Goal: Navigation & Orientation: Understand site structure

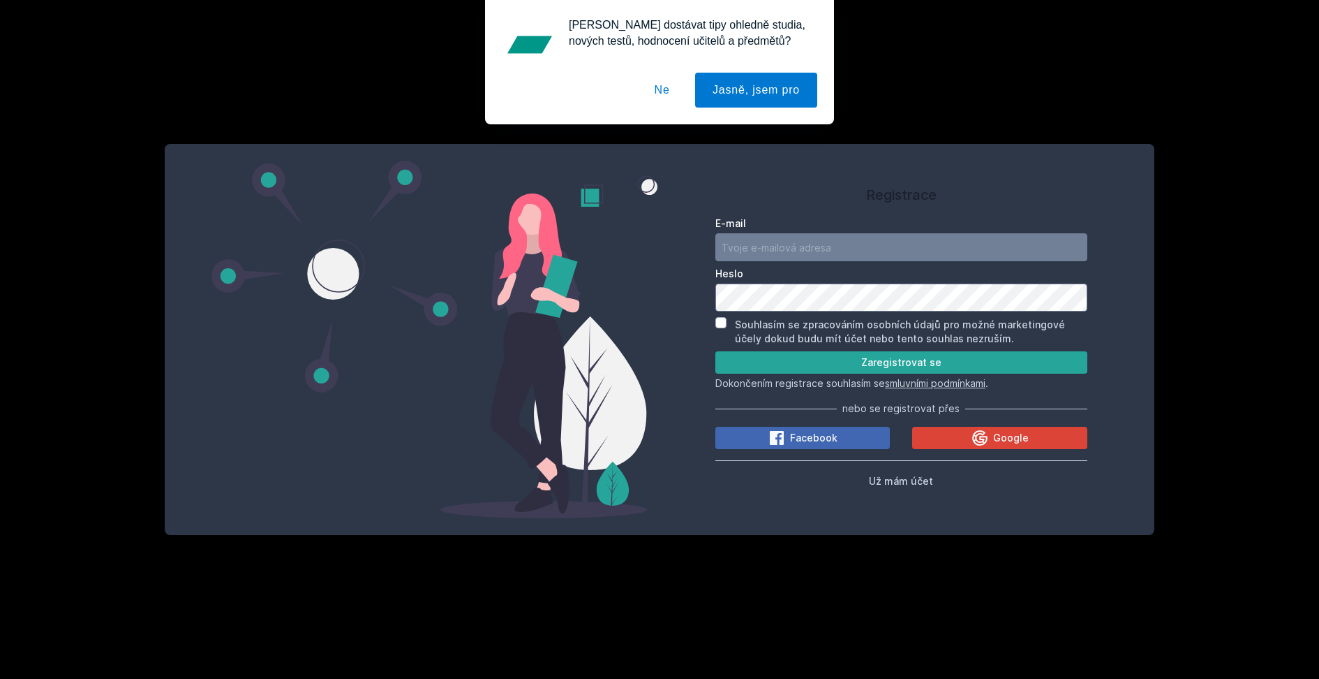
click at [658, 93] on button "Ne" at bounding box center [662, 90] width 50 height 35
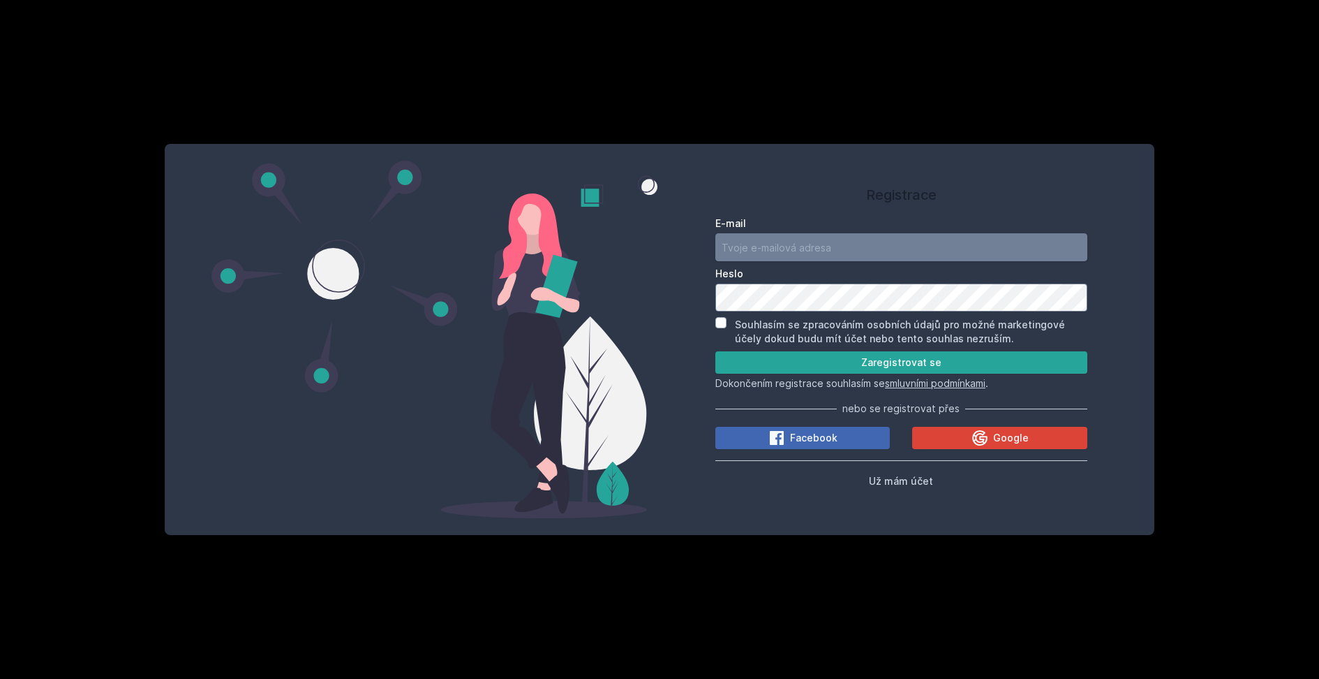
click at [782, 244] on input "E-mail" at bounding box center [902, 247] width 372 height 28
type input "[EMAIL_ADDRESS][DOMAIN_NAME]"
click at [917, 479] on span "Už mám účet" at bounding box center [901, 481] width 64 height 12
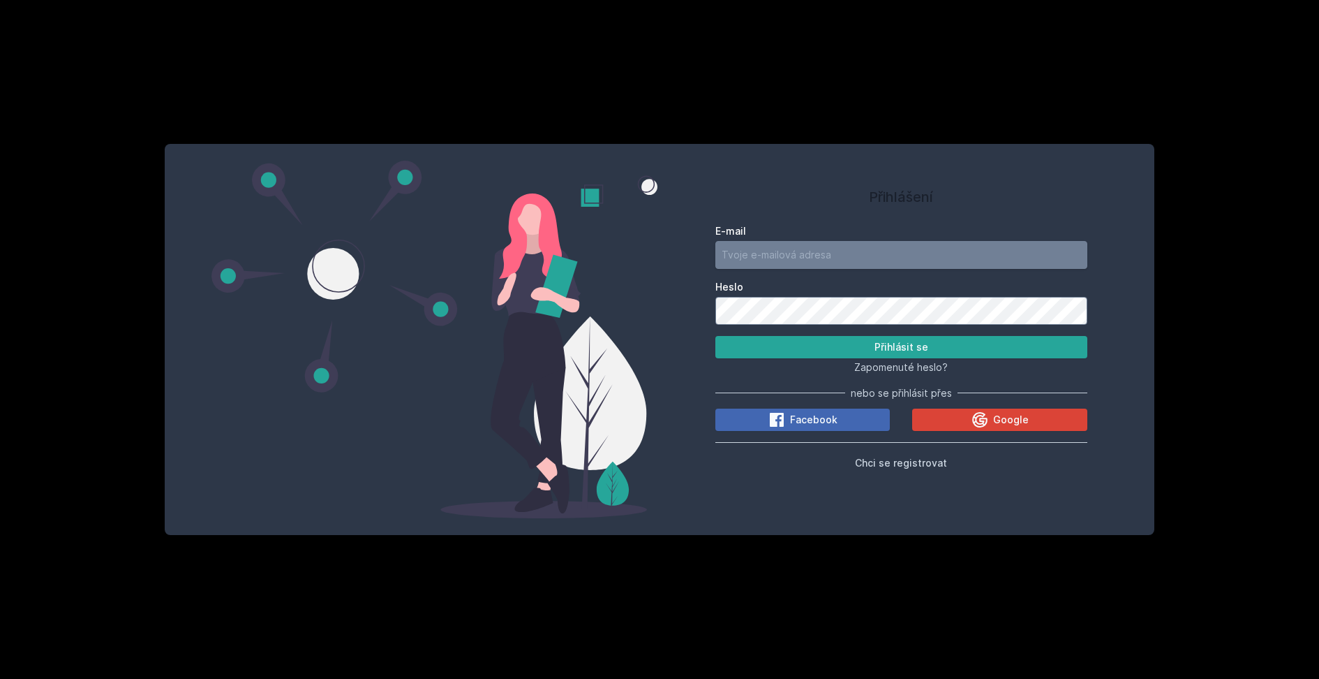
click at [846, 256] on input "E-mail" at bounding box center [902, 255] width 372 height 28
type input "[EMAIL_ADDRESS][DOMAIN_NAME]"
click at [880, 346] on button "Přihlásit se" at bounding box center [902, 347] width 372 height 22
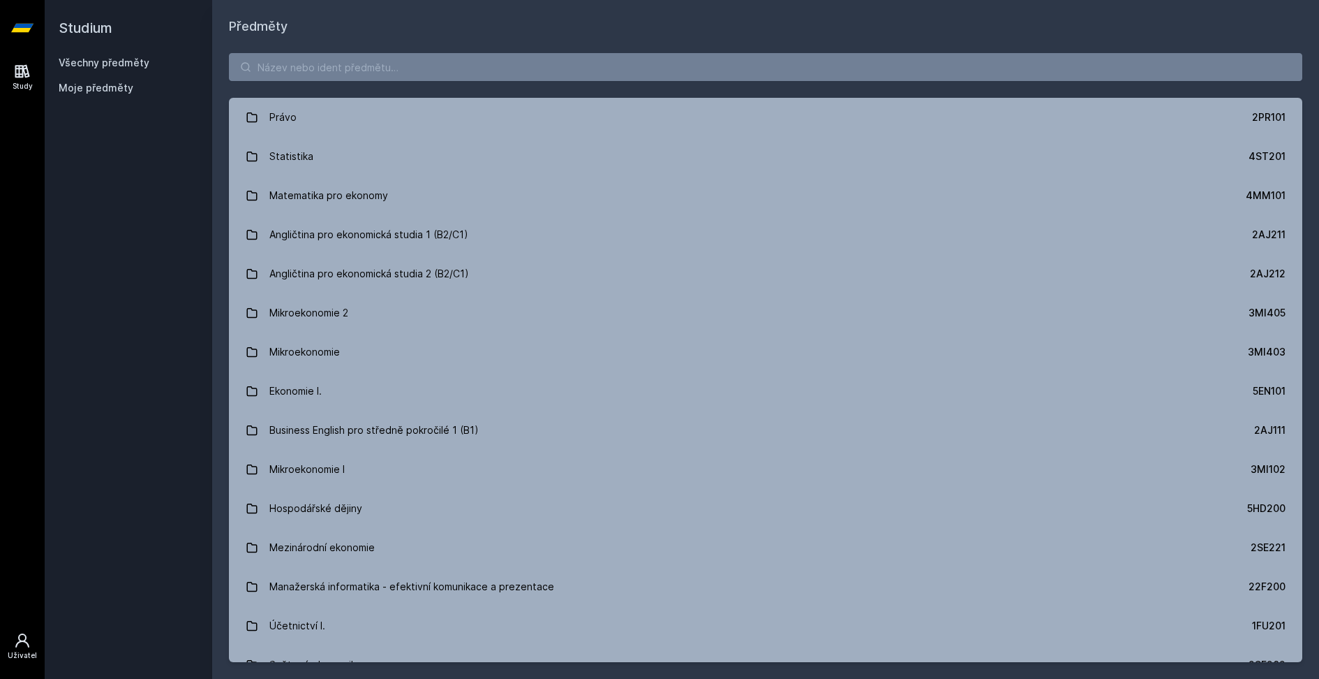
click at [21, 642] on icon at bounding box center [22, 640] width 14 height 14
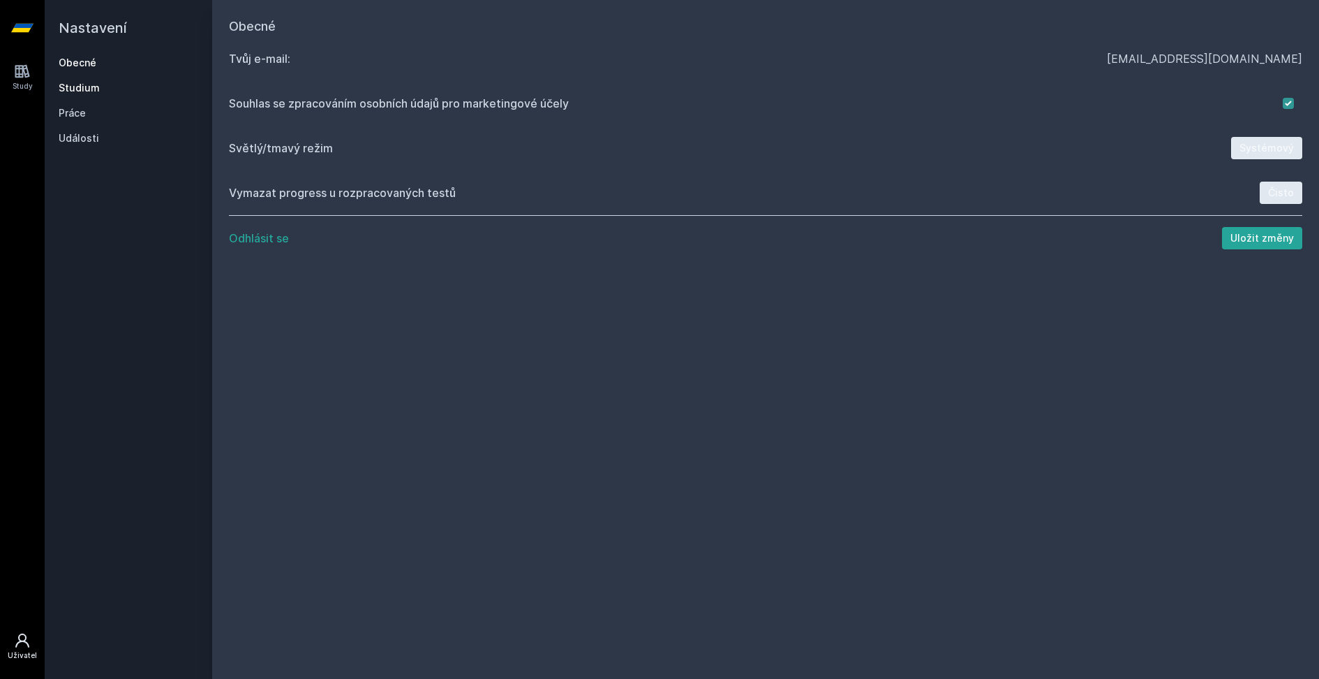
click at [77, 91] on link "Studium" at bounding box center [129, 88] width 140 height 14
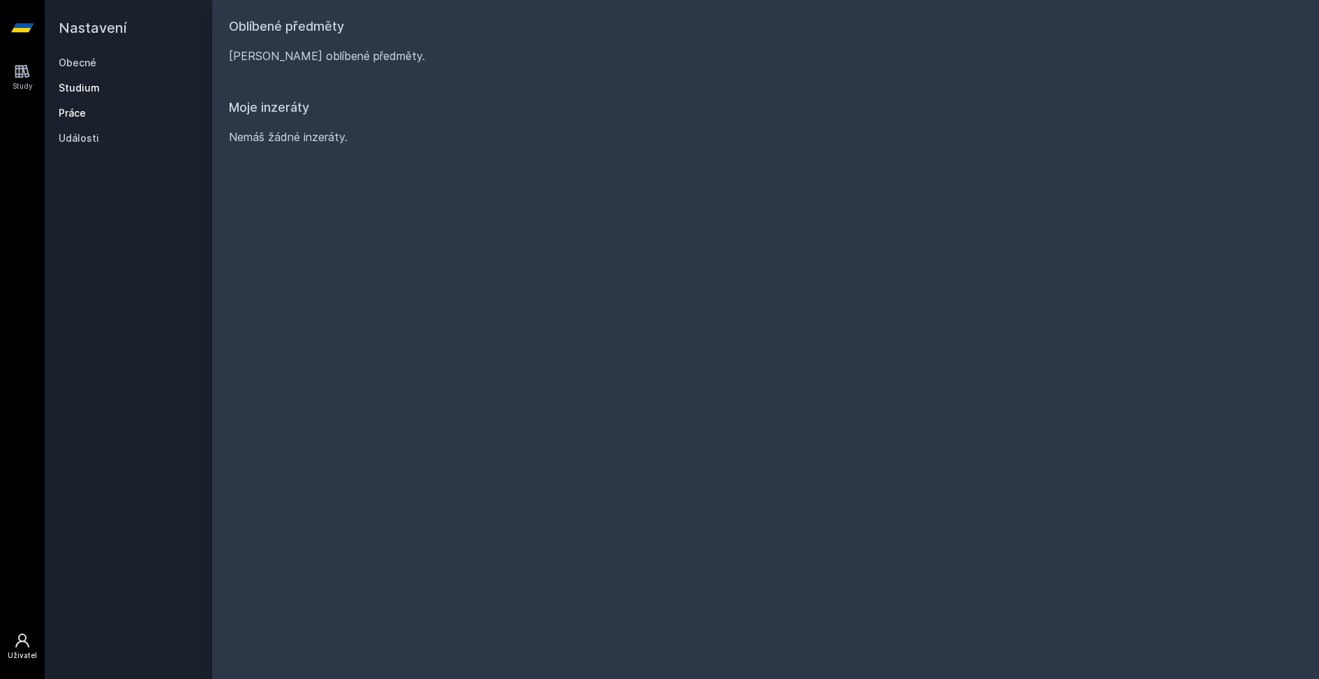
click at [75, 114] on link "Práce" at bounding box center [129, 113] width 140 height 14
click at [80, 138] on link "Události" at bounding box center [129, 138] width 140 height 14
click at [23, 73] on icon at bounding box center [22, 71] width 15 height 13
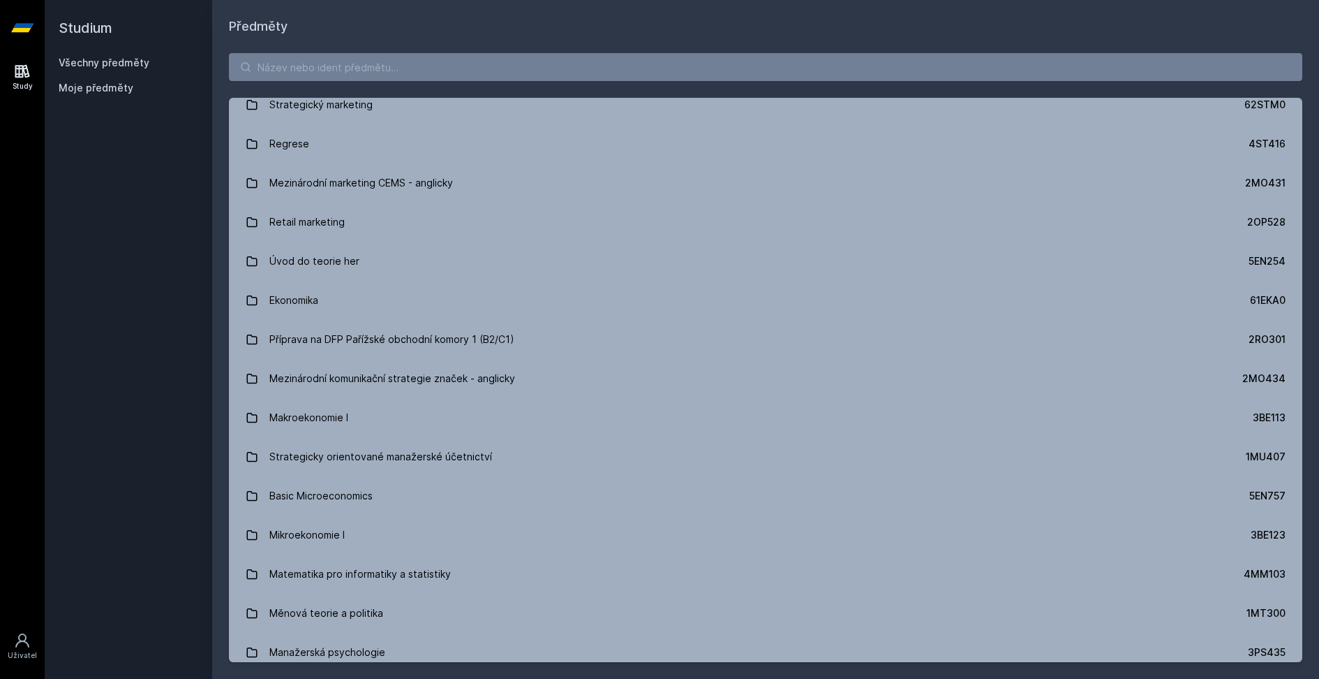
scroll to position [12329, 0]
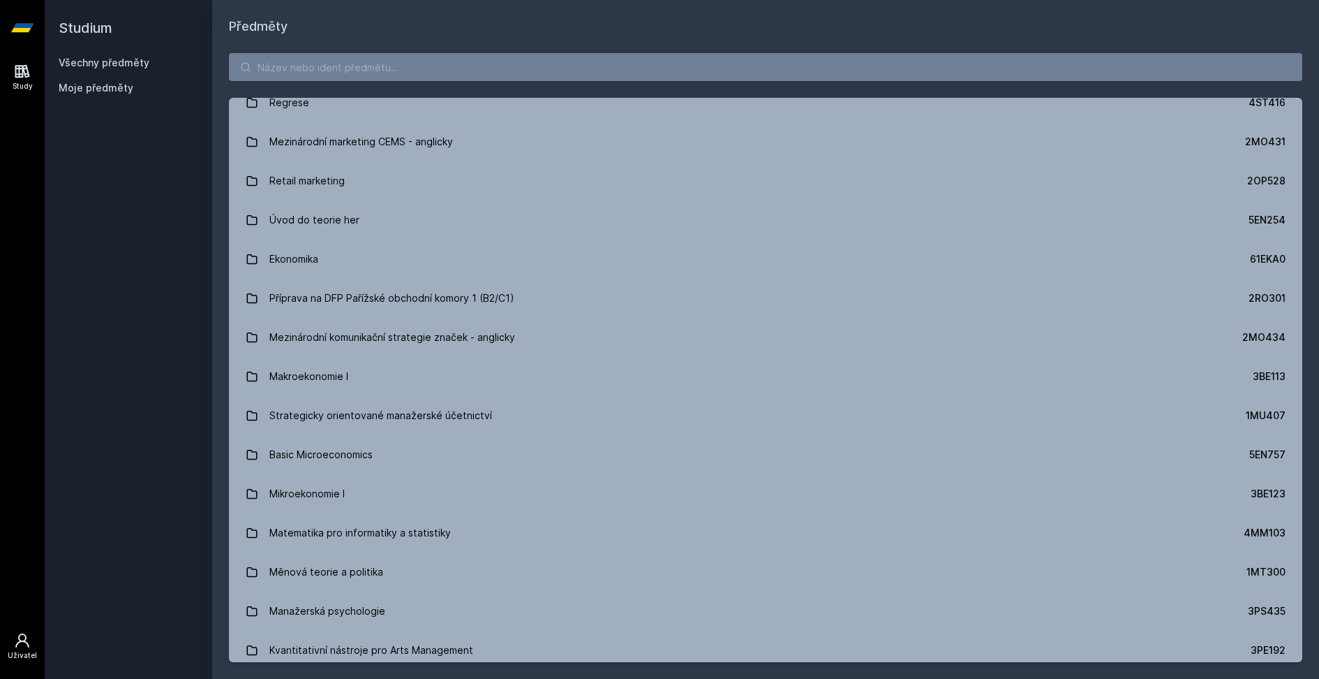
click at [23, 640] on icon at bounding box center [22, 640] width 14 height 14
